Goal: Transaction & Acquisition: Subscribe to service/newsletter

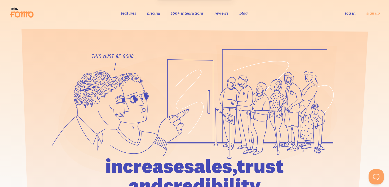
click at [153, 13] on link "pricing" at bounding box center [153, 12] width 13 height 5
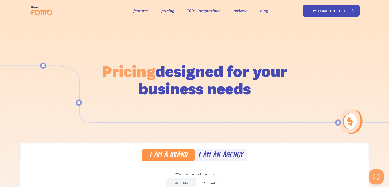
click at [325, 11] on link "try fomo for free " at bounding box center [330, 11] width 57 height 12
